Goal: Navigation & Orientation: Find specific page/section

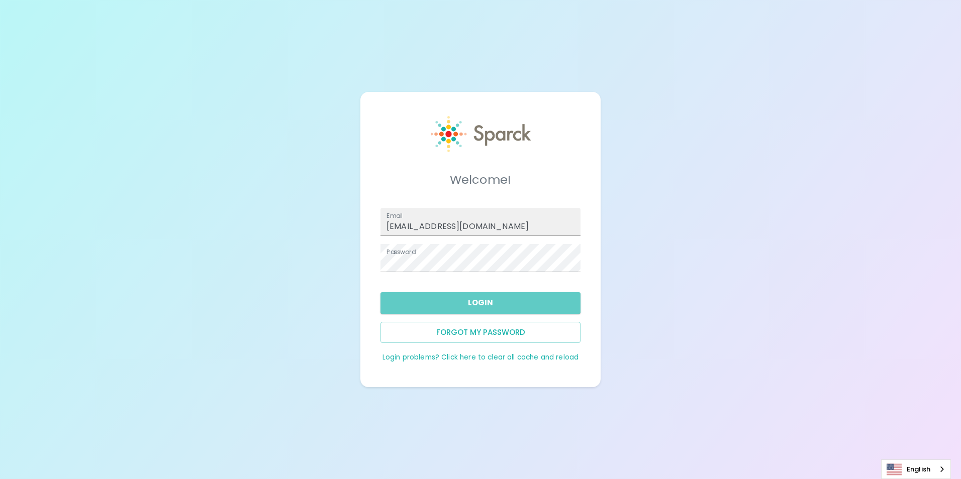
click at [462, 302] on button "Login" at bounding box center [480, 303] width 200 height 21
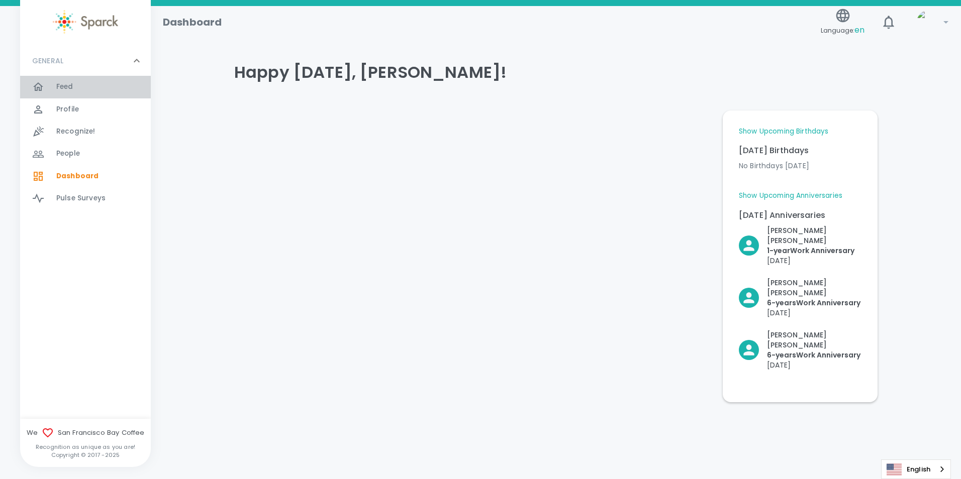
click at [86, 90] on div "Feed 0" at bounding box center [103, 87] width 94 height 14
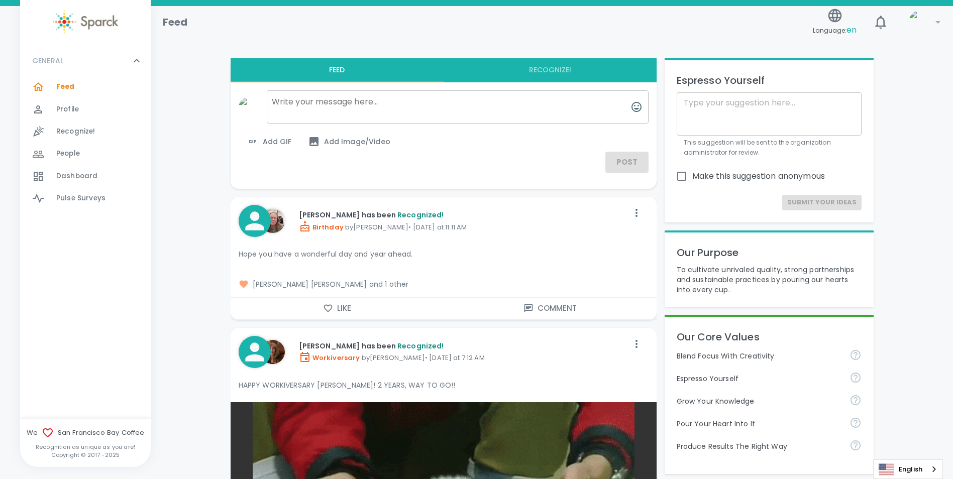
click at [78, 136] on span "Recognize!" at bounding box center [75, 132] width 39 height 10
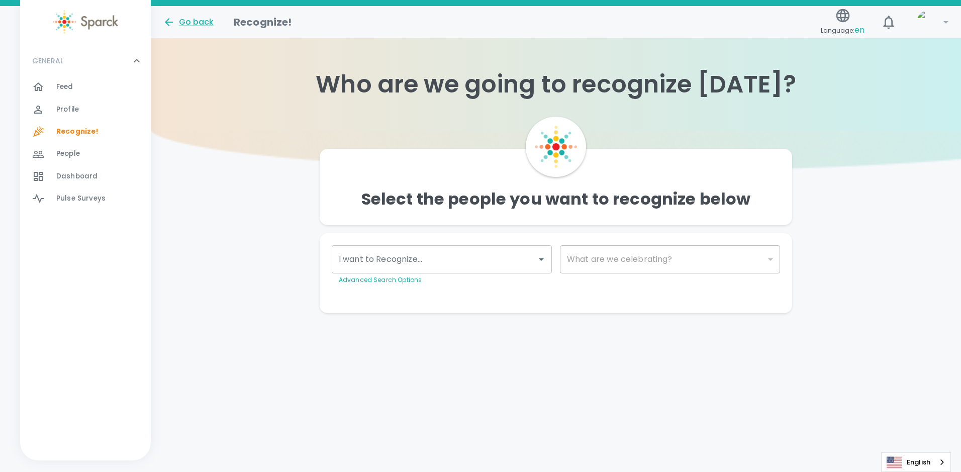
click at [73, 106] on span "Profile" at bounding box center [67, 110] width 23 height 10
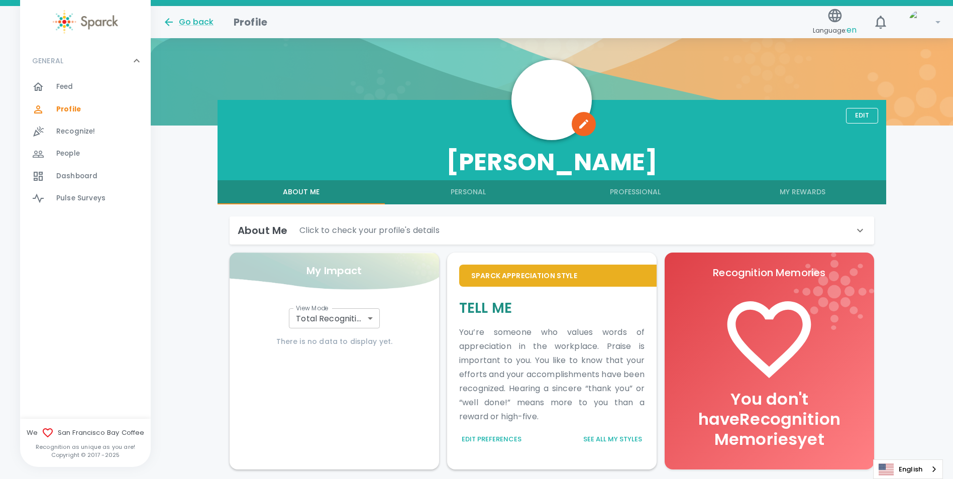
scroll to position [16, 0]
